Goal: Task Accomplishment & Management: Manage account settings

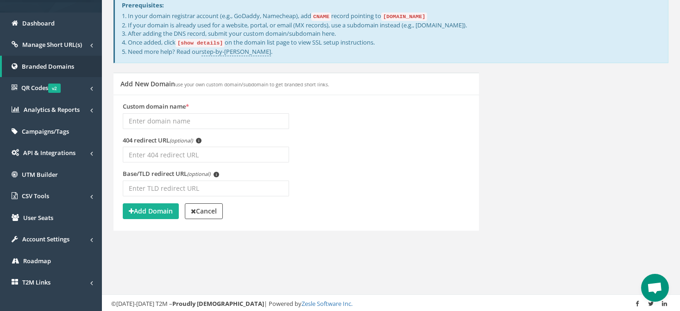
scroll to position [13, 0]
click at [203, 159] on input "404 redirect URL (optional) i" at bounding box center [206, 154] width 166 height 16
click at [459, 260] on div "Submit idea Logout Dashboard Home Dashboard Branded Domains Add New Domain Prer…" at bounding box center [391, 107] width 578 height 410
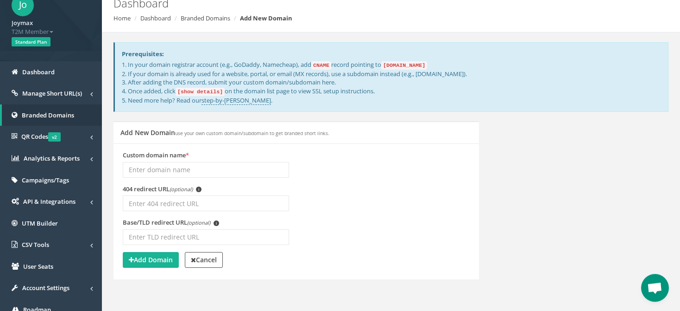
scroll to position [49, 0]
click at [206, 92] on code "[show details]" at bounding box center [200, 92] width 49 height 8
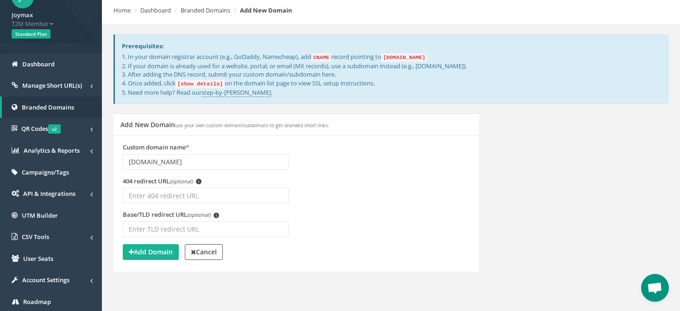
scroll to position [98, 0]
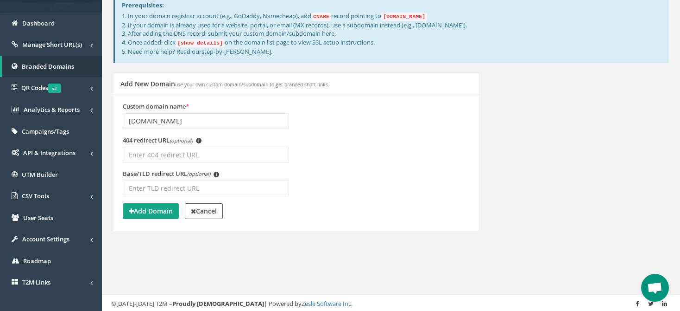
type input "t2mio.eu"
click at [156, 212] on strong "Add Domain" at bounding box center [151, 210] width 44 height 9
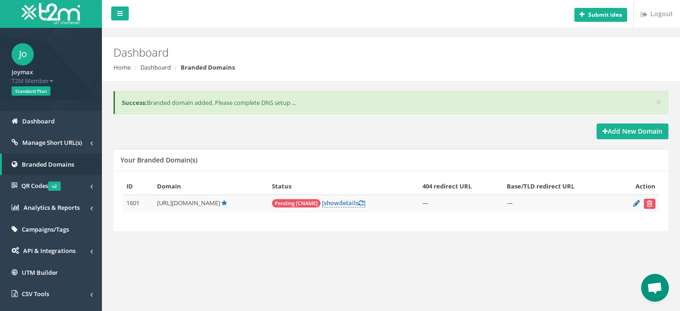
scroll to position [13, 0]
click at [636, 203] on icon at bounding box center [637, 203] width 7 height 6
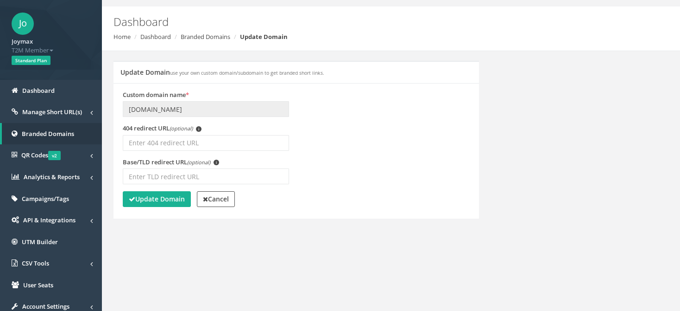
scroll to position [49, 0]
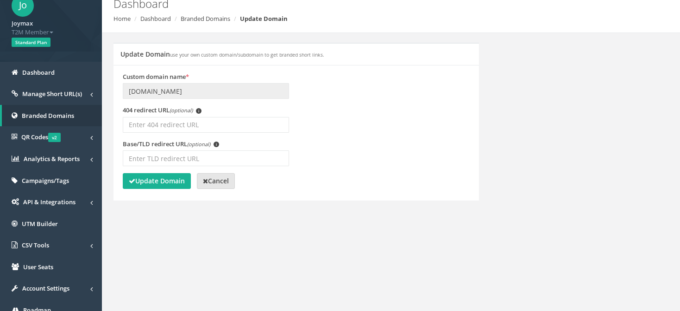
click at [233, 181] on link "Cancel" at bounding box center [216, 181] width 38 height 16
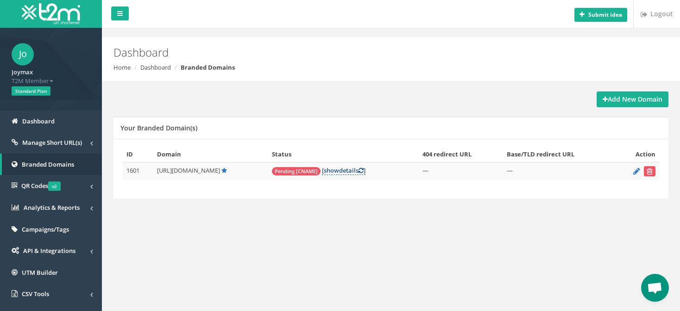
scroll to position [13, 0]
click at [327, 171] on link "[ show details ]" at bounding box center [344, 170] width 44 height 9
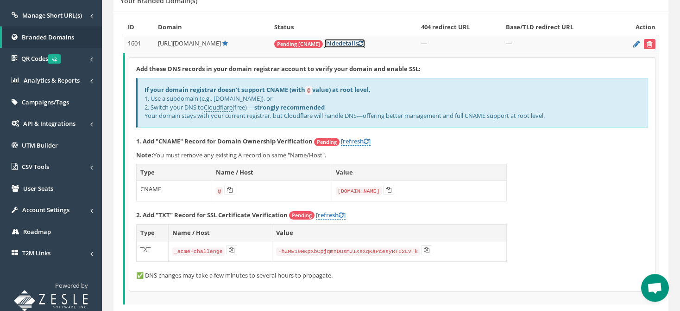
scroll to position [146, 0]
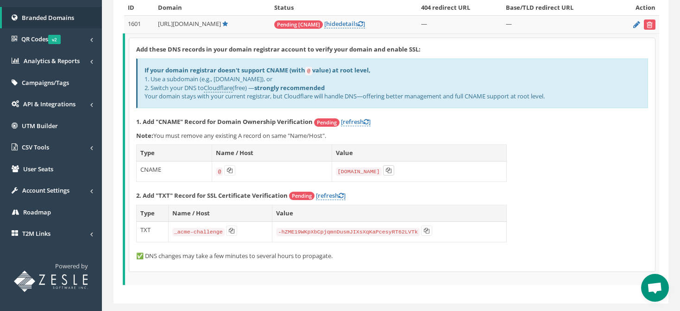
click at [388, 168] on icon at bounding box center [389, 170] width 6 height 6
click at [231, 171] on button at bounding box center [229, 170] width 11 height 10
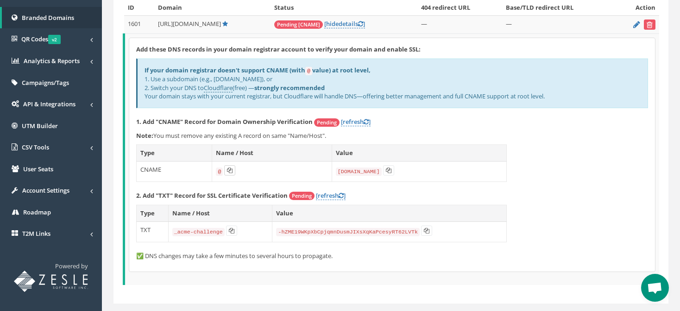
click at [231, 173] on button at bounding box center [229, 170] width 11 height 10
drag, startPoint x: 154, startPoint y: 132, endPoint x: 339, endPoint y: 134, distance: 185.4
click at [339, 134] on p "Note: You must remove any existing A record on same "Name/Host"." at bounding box center [392, 135] width 512 height 9
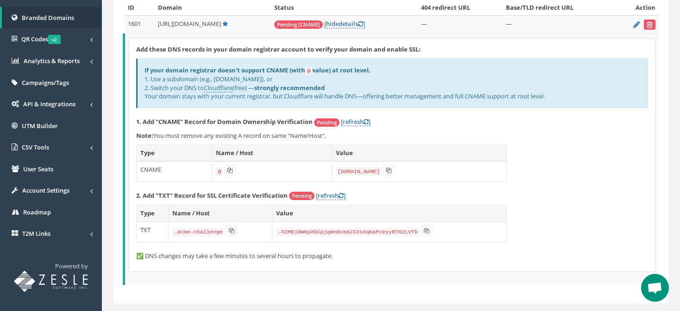
click at [531, 127] on div "Add these DNS records in your domain registrar account to verify your domain an…" at bounding box center [392, 154] width 526 height 233
drag, startPoint x: 157, startPoint y: 133, endPoint x: 165, endPoint y: 133, distance: 7.9
click at [165, 133] on p "Note: You must remove any existing A record on same "Name/Host"." at bounding box center [392, 135] width 512 height 9
click at [151, 131] on b "Note:" at bounding box center [144, 135] width 17 height 8
drag, startPoint x: 153, startPoint y: 131, endPoint x: 334, endPoint y: 134, distance: 181.3
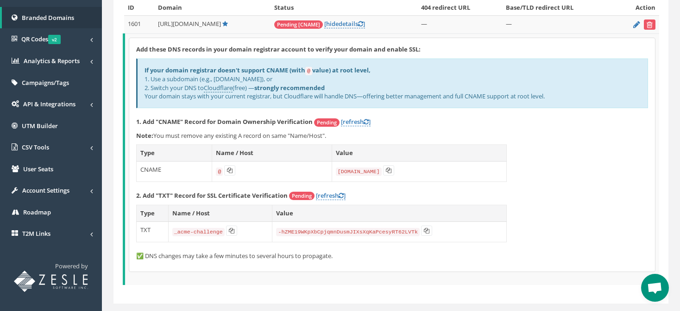
click at [334, 134] on p "Note: You must remove any existing A record on same "Name/Host"." at bounding box center [392, 135] width 512 height 9
copy p "You must remove any existing A record on same "Name/Host"."
click at [482, 133] on p "Note: You must remove any existing A record on same "Name/Host"." at bounding box center [392, 135] width 512 height 9
click at [353, 120] on link "[refresh ]" at bounding box center [356, 121] width 30 height 9
click at [362, 117] on link "[refresh ]" at bounding box center [356, 121] width 30 height 9
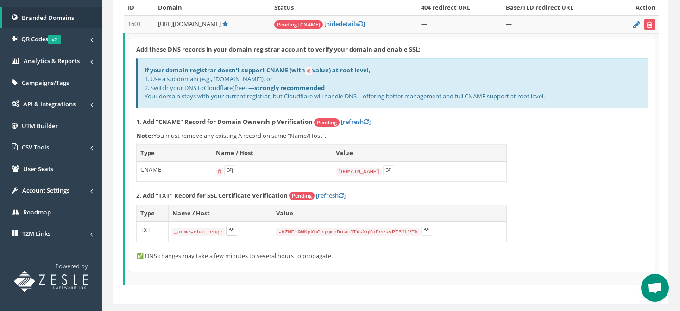
click at [233, 229] on button at bounding box center [231, 230] width 11 height 10
click at [230, 231] on icon at bounding box center [232, 231] width 6 height 6
click at [424, 228] on icon at bounding box center [427, 231] width 6 height 6
click at [354, 119] on link "[refresh ]" at bounding box center [356, 121] width 30 height 9
click at [364, 122] on link "[refresh ]" at bounding box center [356, 121] width 30 height 9
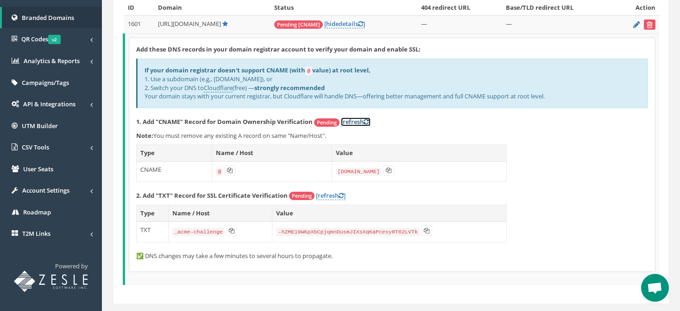
click at [364, 122] on link "[refresh ]" at bounding box center [356, 121] width 30 height 9
click at [350, 118] on link "[refresh ]" at bounding box center [356, 121] width 30 height 9
click at [367, 122] on icon at bounding box center [366, 122] width 5 height 6
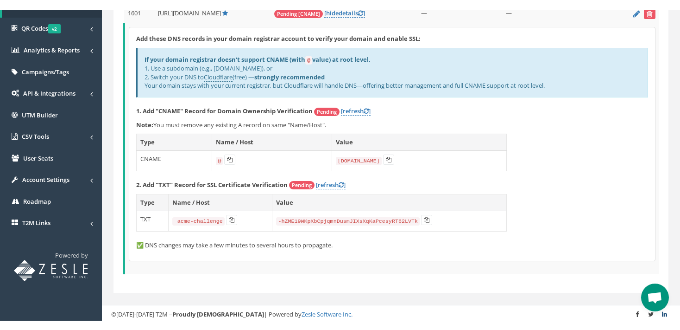
scroll to position [148, 0]
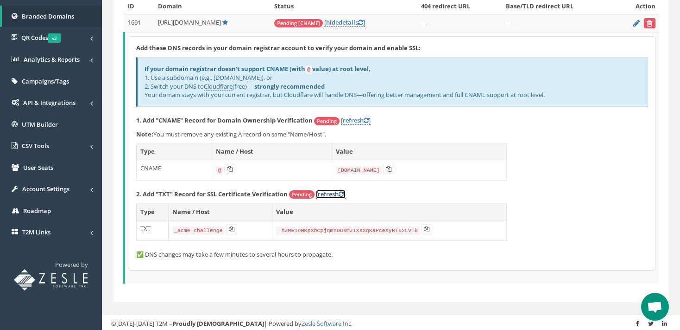
click at [336, 194] on link "[refresh ]" at bounding box center [331, 194] width 30 height 9
click at [348, 118] on link "[refresh ]" at bounding box center [356, 120] width 30 height 9
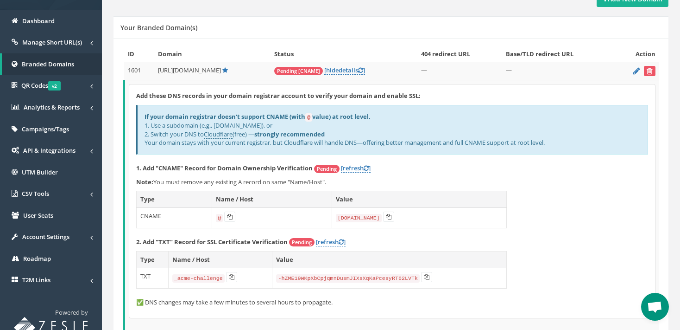
scroll to position [99, 0]
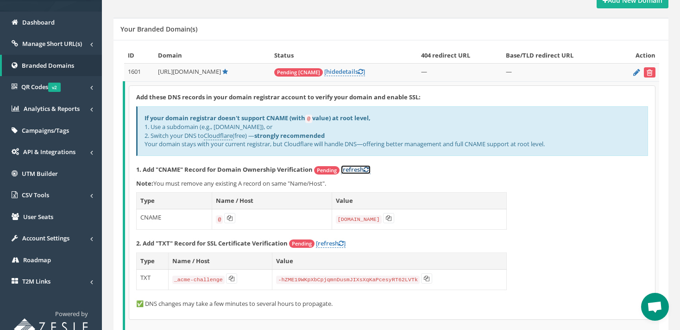
click at [361, 165] on link "[refresh ]" at bounding box center [356, 169] width 30 height 9
click at [361, 167] on link "[refresh ]" at bounding box center [356, 169] width 30 height 9
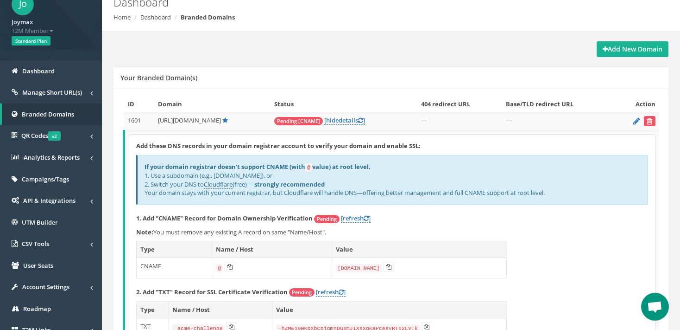
scroll to position [50, 0]
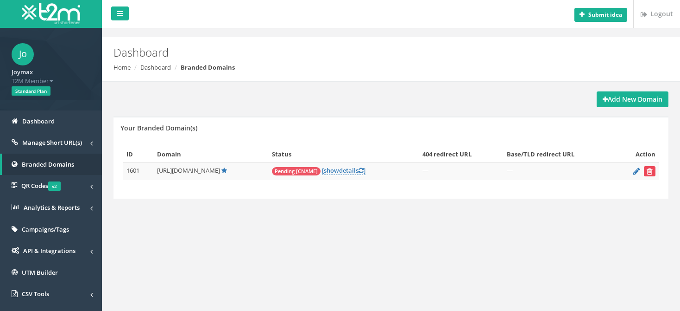
click at [654, 171] on button "submit" at bounding box center [650, 171] width 12 height 10
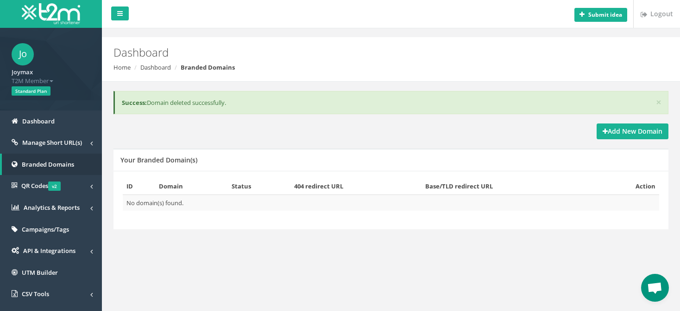
scroll to position [13, 0]
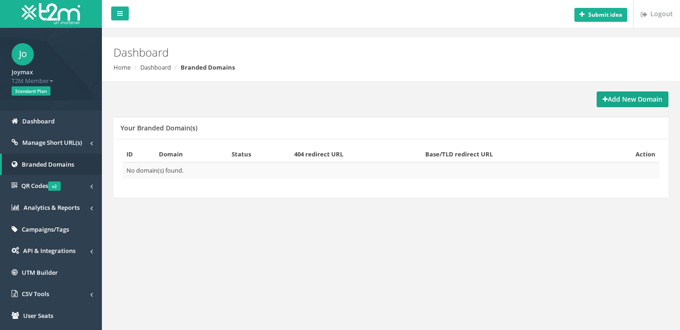
click at [639, 101] on strong "Add New Domain" at bounding box center [633, 99] width 60 height 9
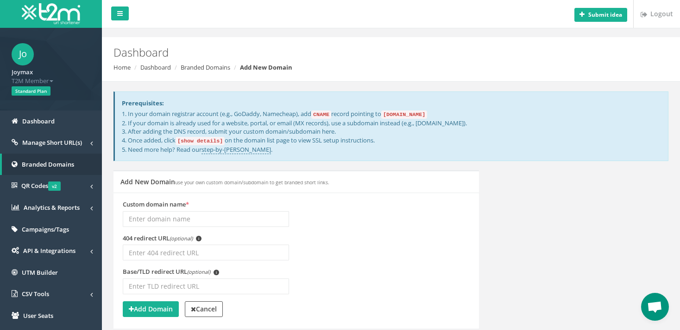
scroll to position [13, 0]
drag, startPoint x: 126, startPoint y: 112, endPoint x: 498, endPoint y: 111, distance: 372.2
click at [498, 111] on p "1. In your domain registrar account (e.g., GoDaddy, Namecheap), add CNAME recor…" at bounding box center [391, 131] width 539 height 44
click at [362, 113] on p "1. In your domain registrar account (e.g., GoDaddy, Namecheap), add CNAME recor…" at bounding box center [391, 131] width 539 height 44
click at [190, 252] on input "404 redirect URL (optional) i" at bounding box center [206, 252] width 166 height 16
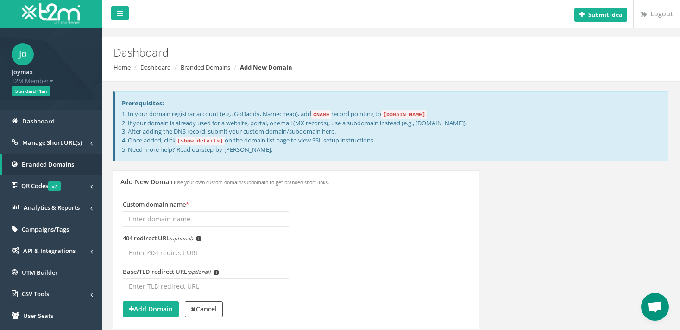
click at [327, 216] on div "Custom domain name *" at bounding box center [296, 217] width 361 height 34
